Goal: Task Accomplishment & Management: Manage account settings

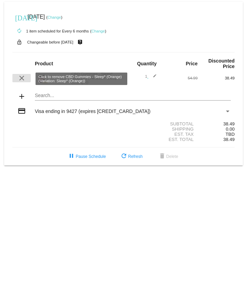
click at [25, 51] on mat-icon "clear" at bounding box center [22, 78] width 8 height 8
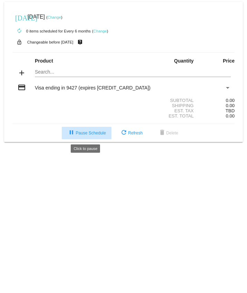
click at [102, 51] on span "pause Pause Schedule" at bounding box center [86, 132] width 38 height 5
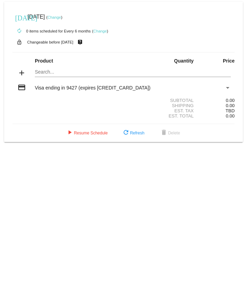
click at [105, 31] on link "Change" at bounding box center [100, 31] width 13 height 4
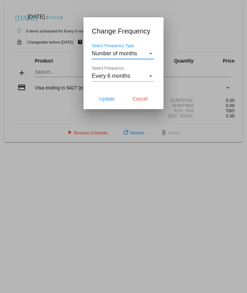
click at [154, 51] on div "Every 6 months Select Frequency" at bounding box center [123, 77] width 63 height 22
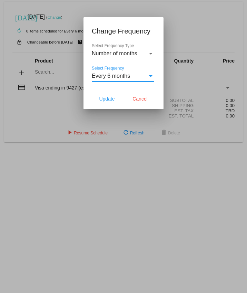
click at [152, 51] on div "Select Frequency" at bounding box center [150, 76] width 3 height 2
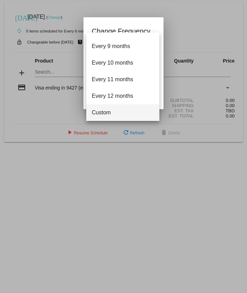
scroll to position [127, 0]
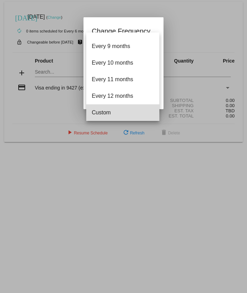
click at [121, 51] on span "Custom" at bounding box center [123, 112] width 62 height 17
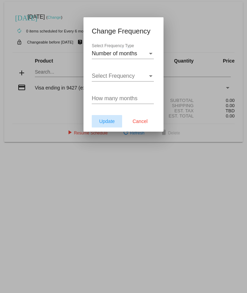
click at [108, 51] on span "Update" at bounding box center [107, 121] width 16 height 6
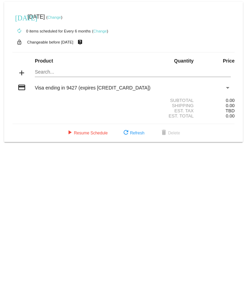
click at [61, 17] on link "Change" at bounding box center [54, 17] width 13 height 4
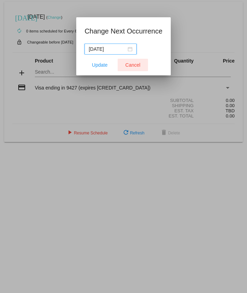
click at [136, 51] on button "Cancel" at bounding box center [133, 65] width 30 height 12
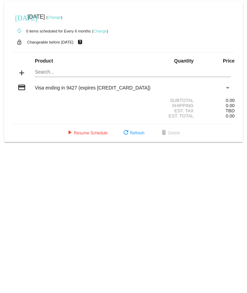
click at [61, 15] on link "Change" at bounding box center [54, 17] width 13 height 4
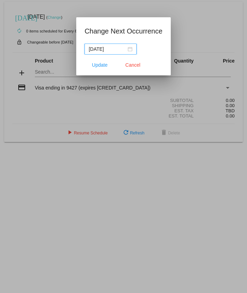
click at [60, 0] on div at bounding box center [123, 146] width 247 height 293
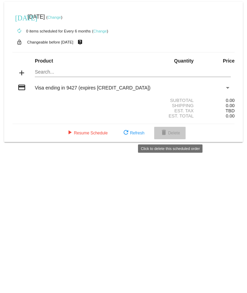
click at [176, 51] on span "delete Delete" at bounding box center [170, 132] width 20 height 5
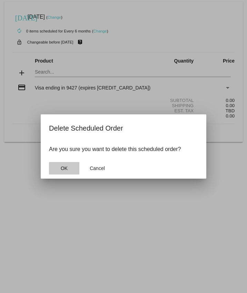
click at [63, 51] on span "OK" at bounding box center [64, 168] width 7 height 6
